Goal: Answer question/provide support

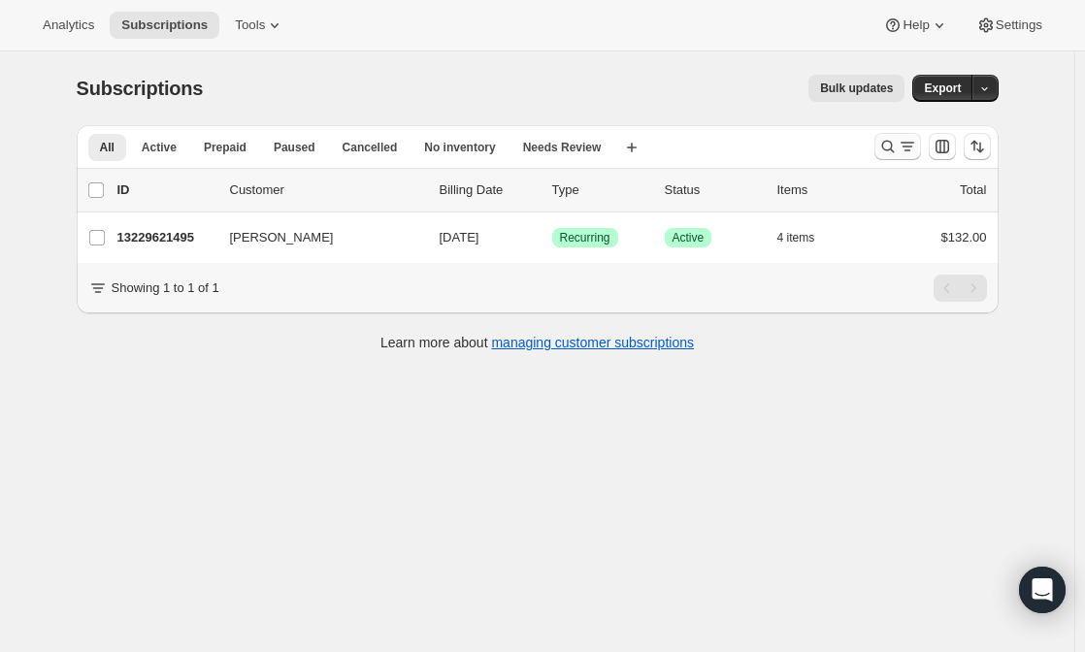
click at [898, 146] on icon "Search and filter results" at bounding box center [888, 146] width 19 height 19
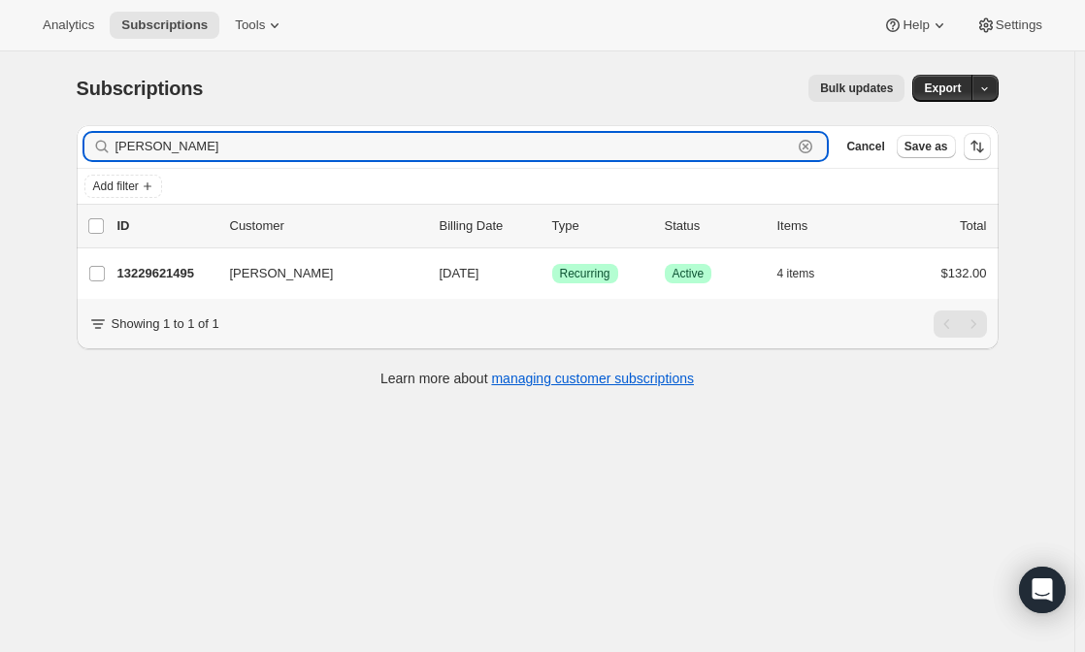
drag, startPoint x: 271, startPoint y: 141, endPoint x: 111, endPoint y: 157, distance: 161.0
click at [111, 157] on div "[PERSON_NAME] Clear" at bounding box center [456, 146] width 744 height 27
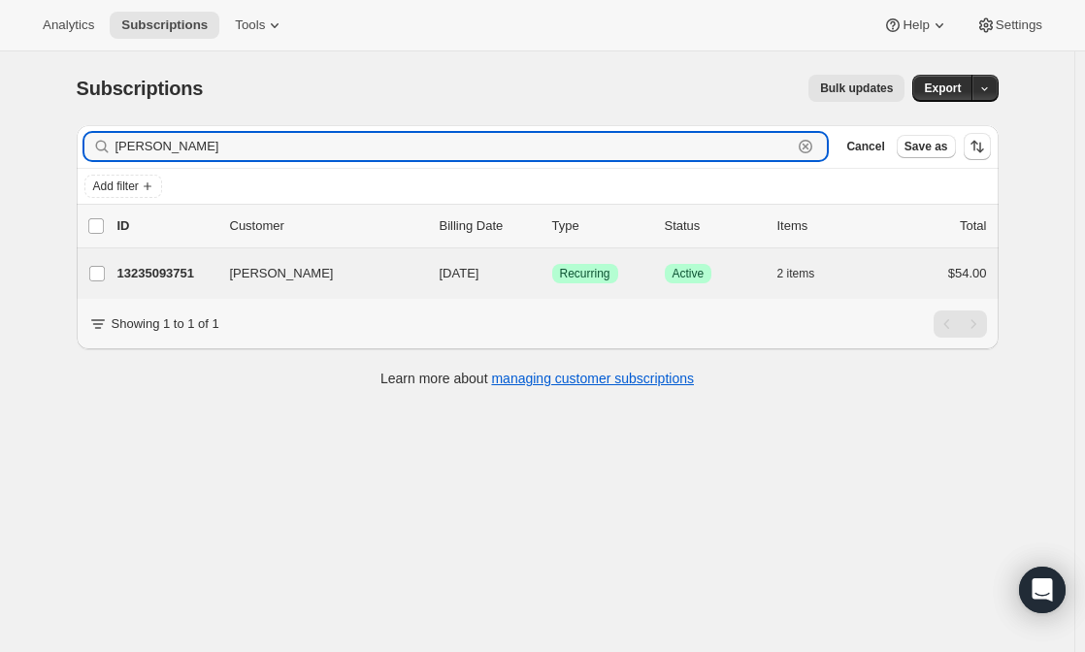
type input "[PERSON_NAME]"
click at [168, 259] on div "[PERSON_NAME] 13235093751 [PERSON_NAME] [DATE] Success Recurring Success Active…" at bounding box center [538, 274] width 922 height 50
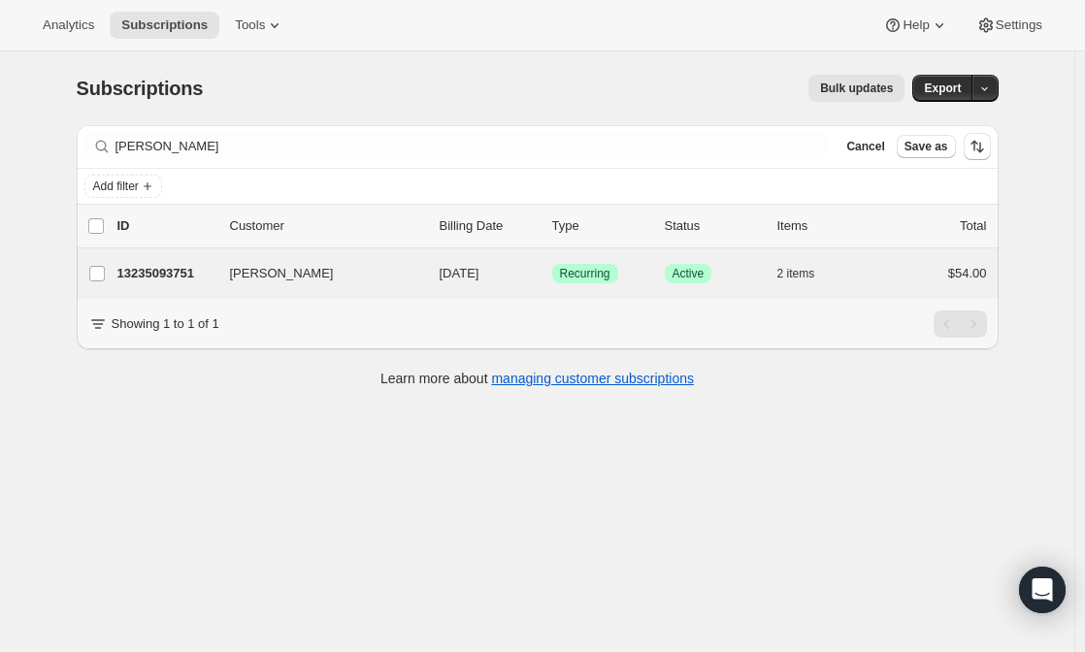
click at [208, 287] on div "[PERSON_NAME] 13235093751 [PERSON_NAME] [DATE] Success Recurring Success Active…" at bounding box center [538, 274] width 922 height 50
click at [306, 278] on span "[PERSON_NAME]" at bounding box center [282, 273] width 104 height 19
click at [176, 276] on p "13235093751" at bounding box center [165, 273] width 97 height 19
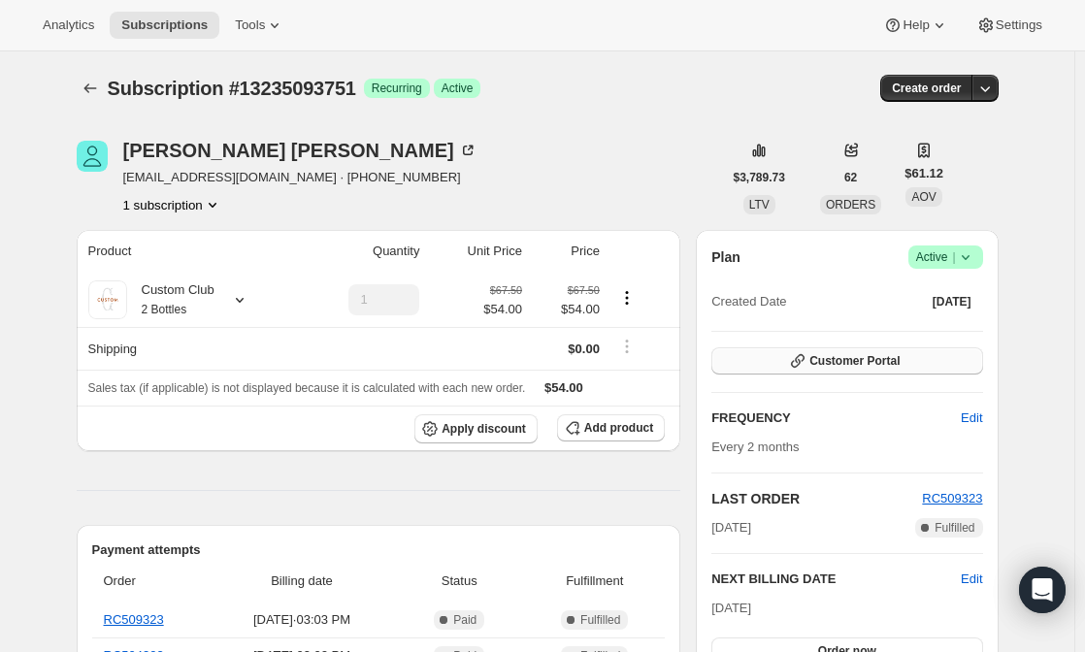
click at [816, 367] on span "Customer Portal" at bounding box center [855, 361] width 90 height 16
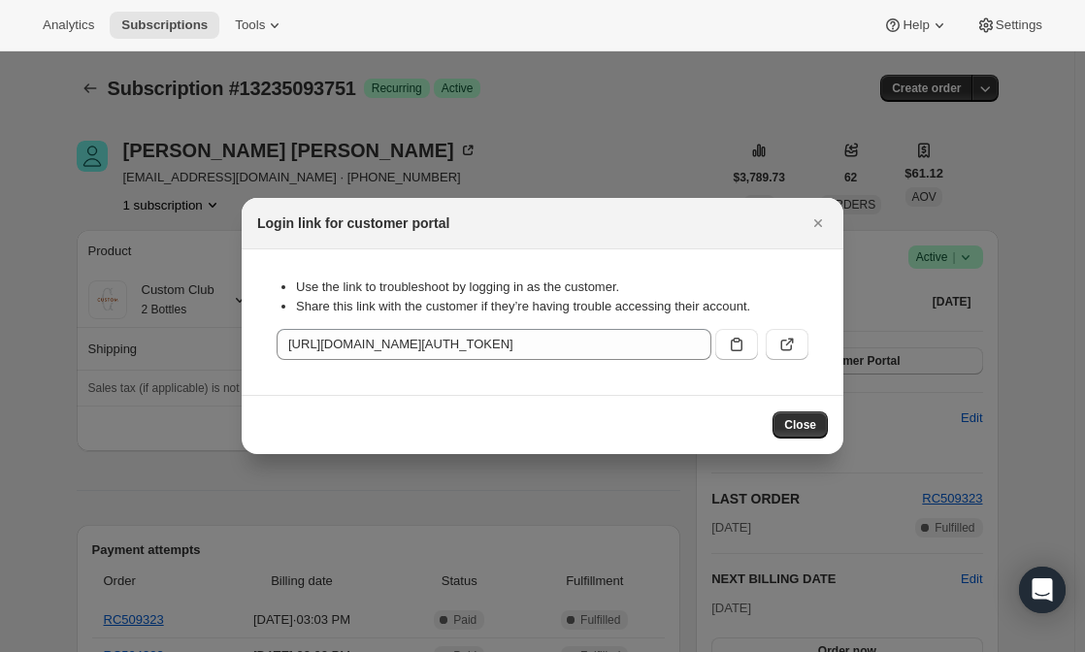
click at [580, 367] on div "Use the link to troubleshoot by logging in as the customer. Share this link wit…" at bounding box center [542, 322] width 571 height 115
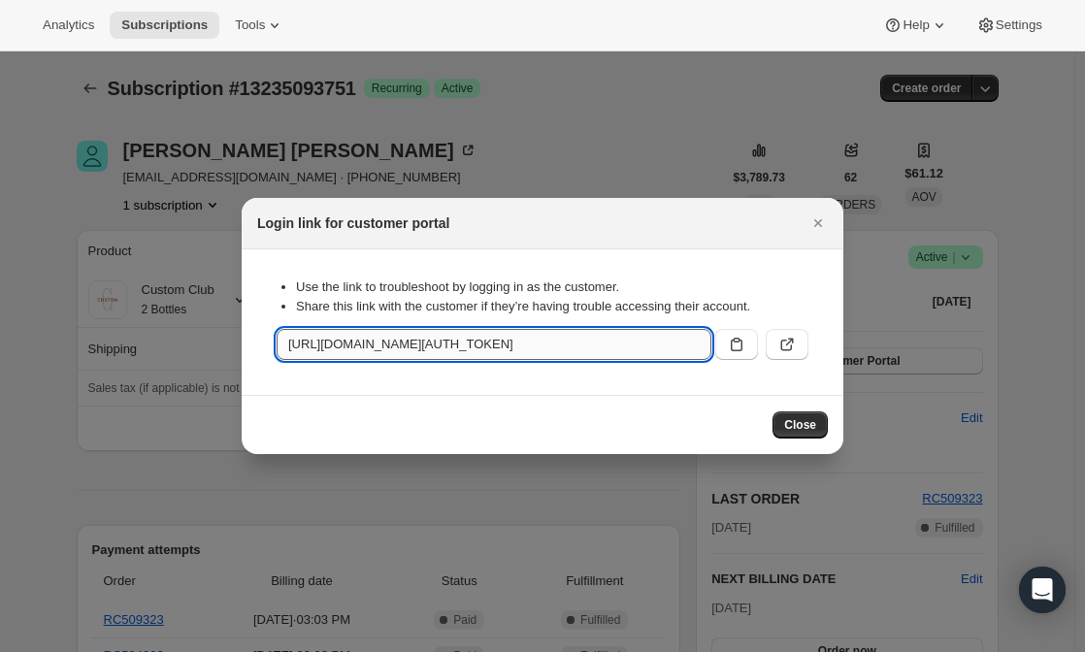
click at [565, 335] on input "[URL][DOMAIN_NAME][AUTH_TOKEN]" at bounding box center [494, 344] width 435 height 31
